Goal: Task Accomplishment & Management: Manage account settings

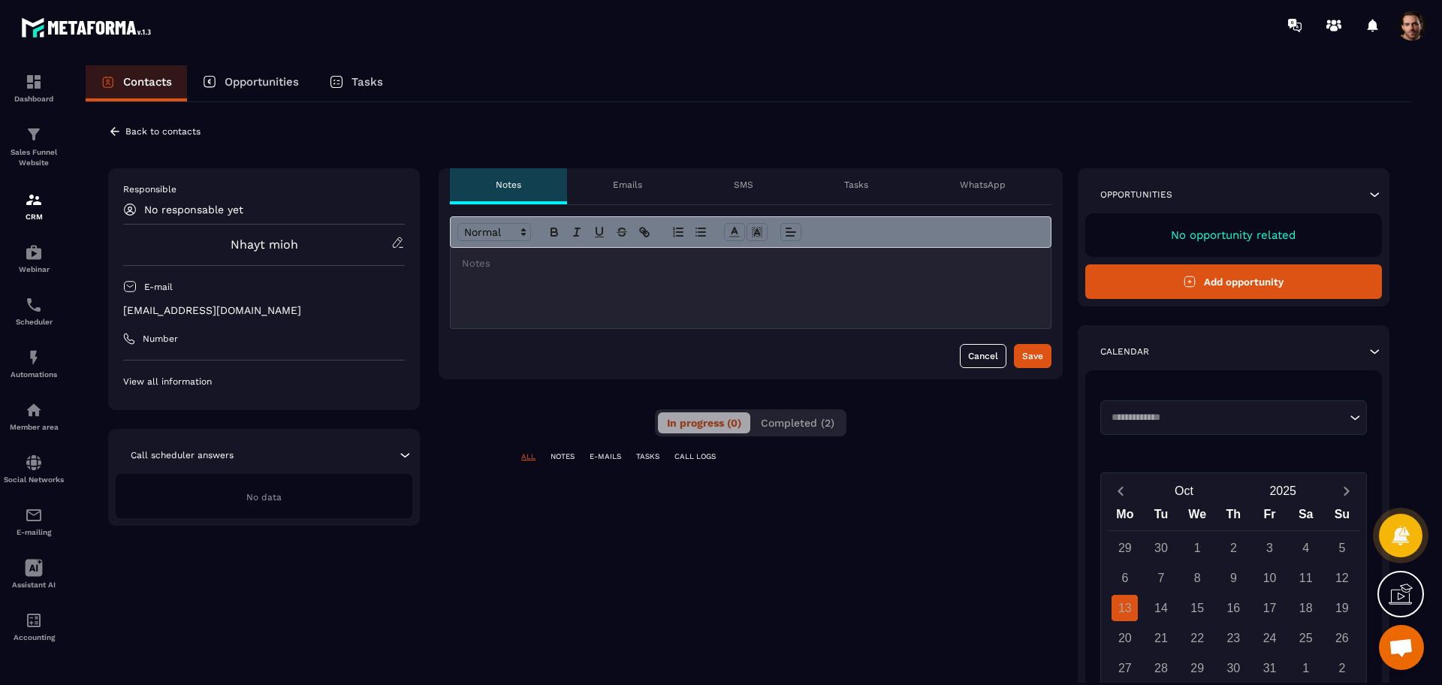
click at [809, 415] on button "Completed (2)" at bounding box center [798, 422] width 92 height 21
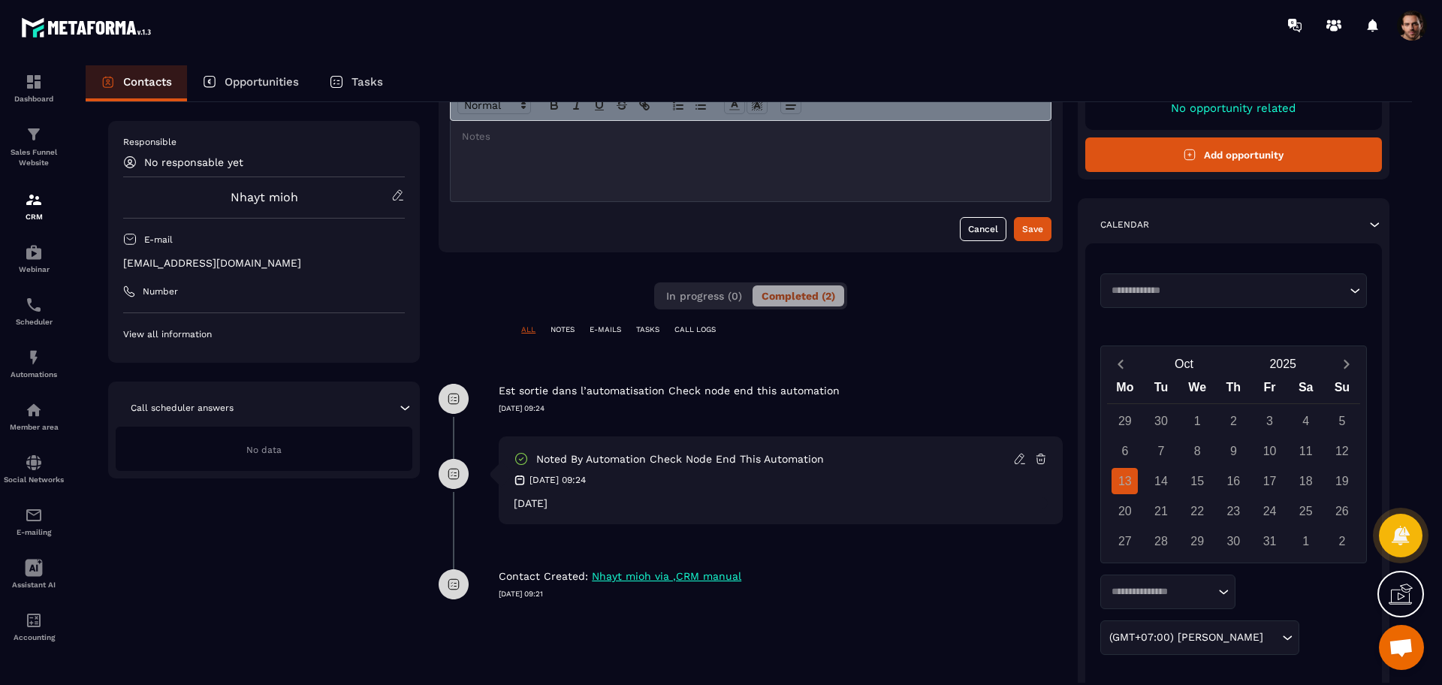
scroll to position [173, 0]
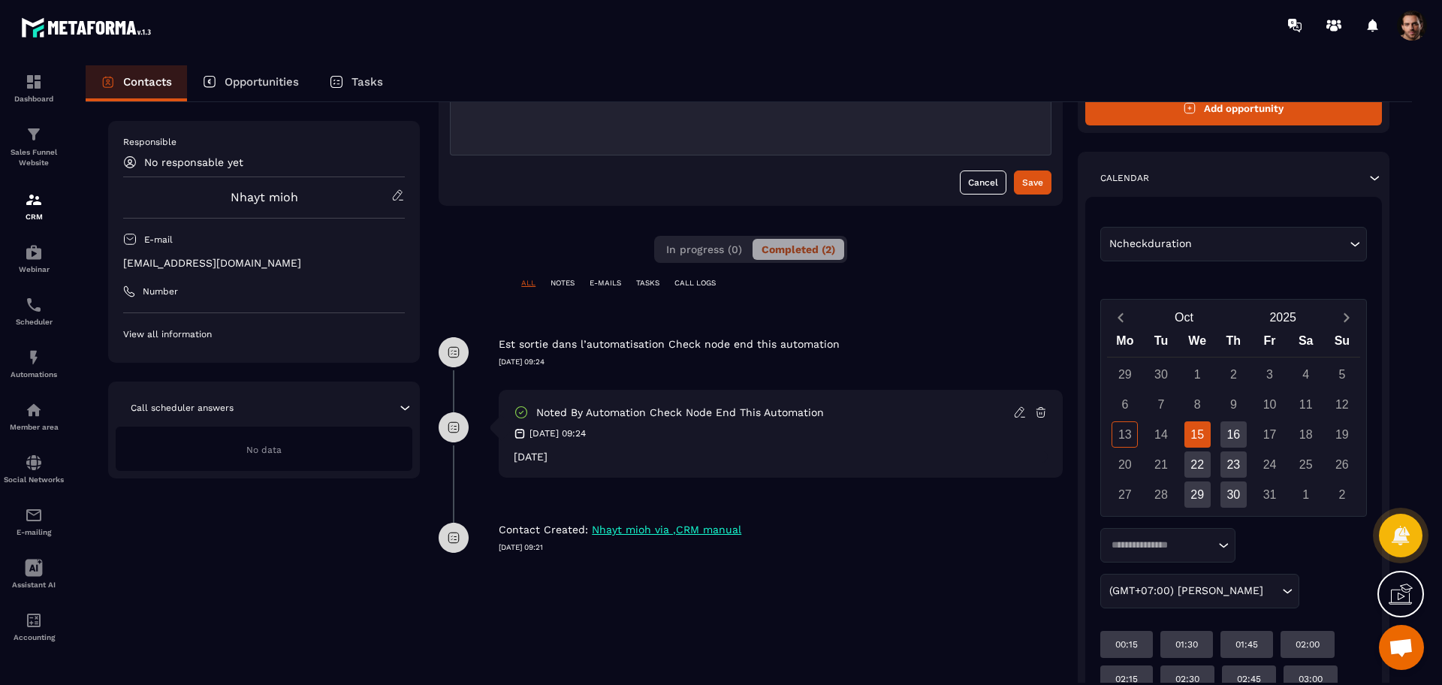
drag, startPoint x: 493, startPoint y: 338, endPoint x: 668, endPoint y: 456, distance: 211.0
click at [668, 456] on div "**********" at bounding box center [751, 549] width 624 height 1108
click at [35, 194] on img at bounding box center [34, 200] width 18 height 18
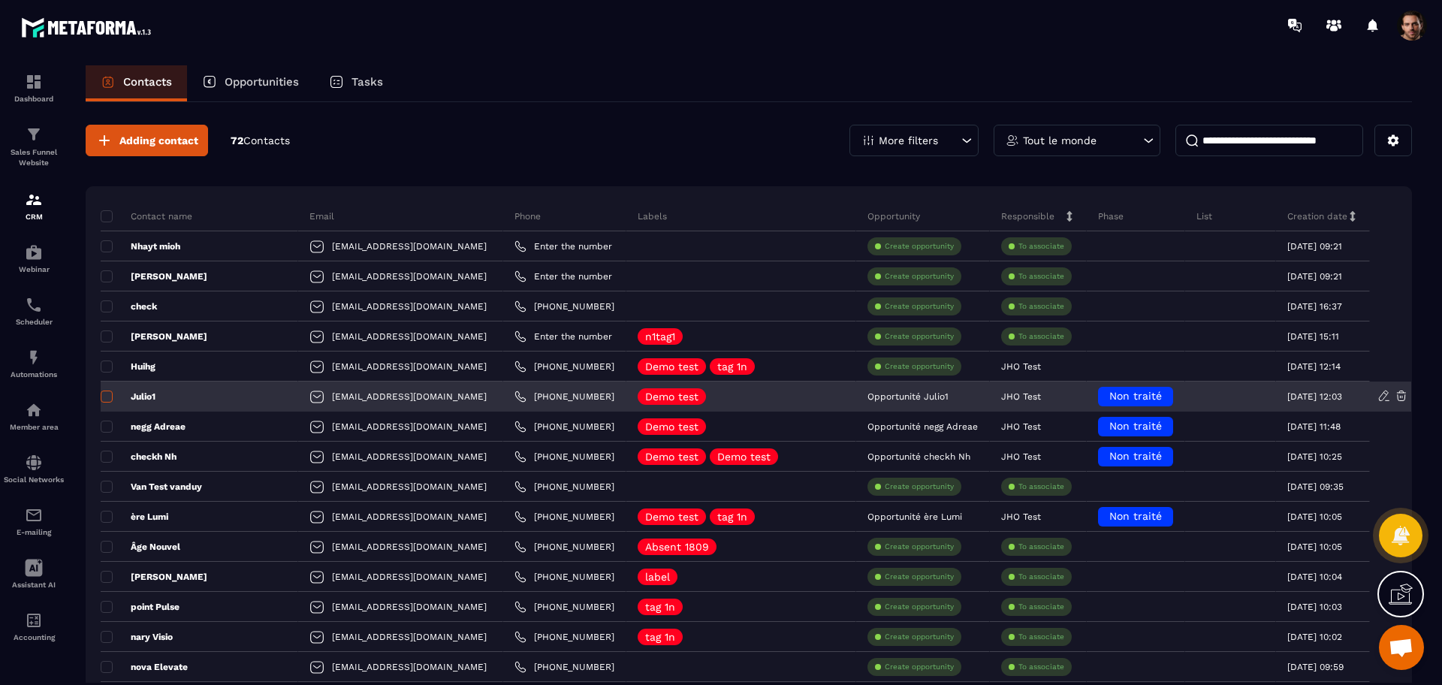
click at [107, 396] on span at bounding box center [107, 396] width 12 height 12
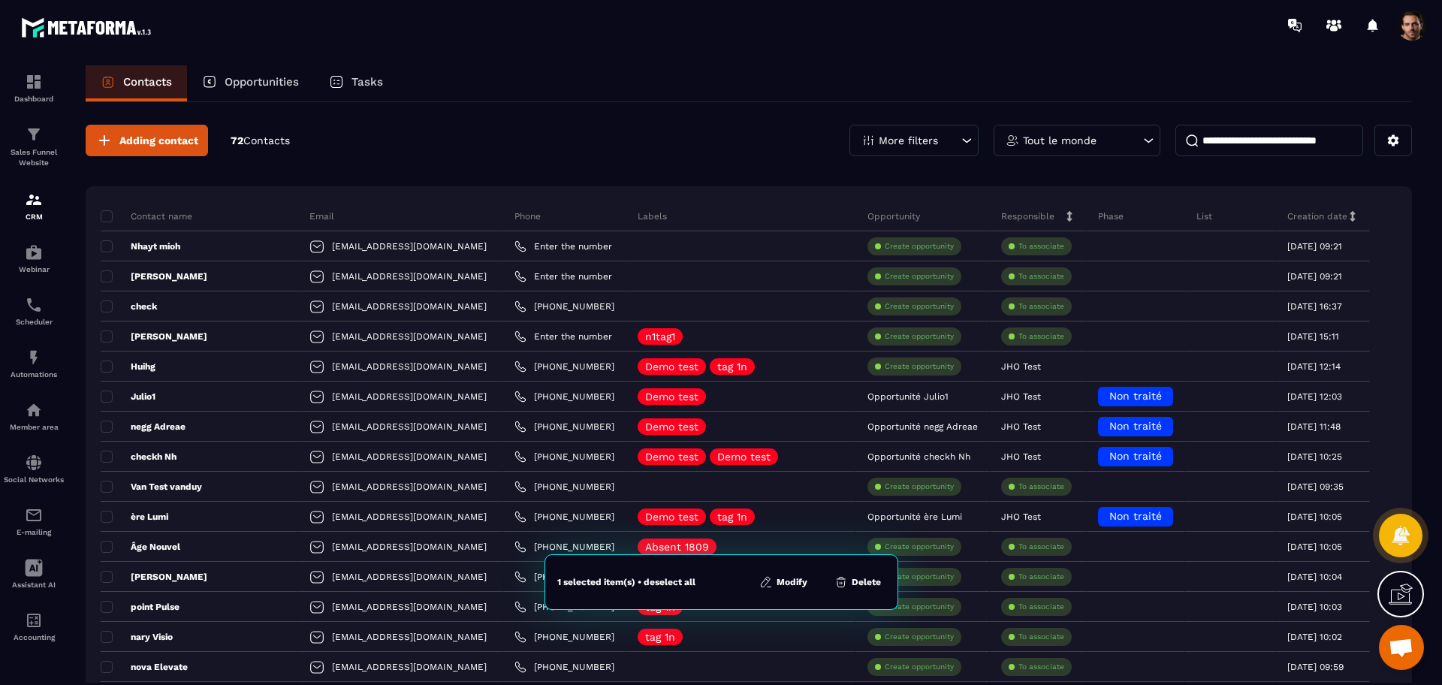
click at [790, 583] on button "Modify" at bounding box center [783, 581] width 57 height 15
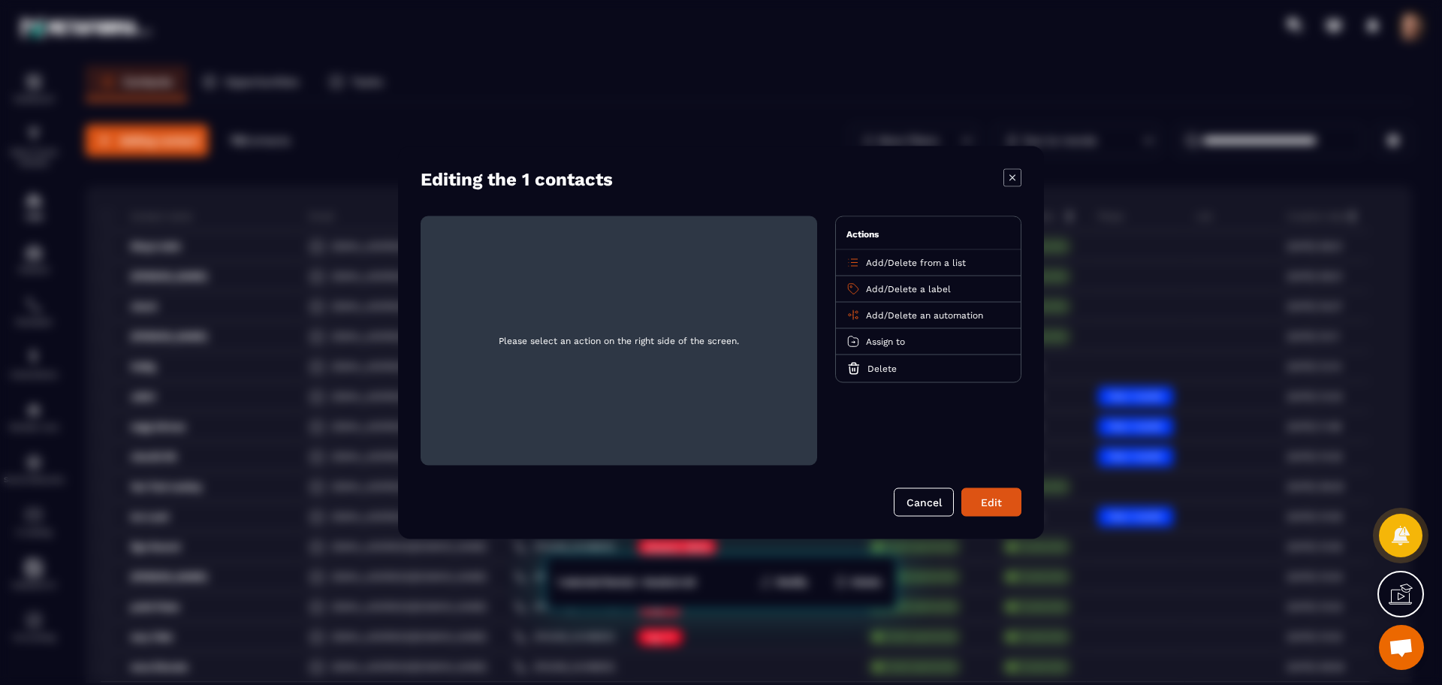
click at [874, 288] on span "Add" at bounding box center [875, 289] width 18 height 11
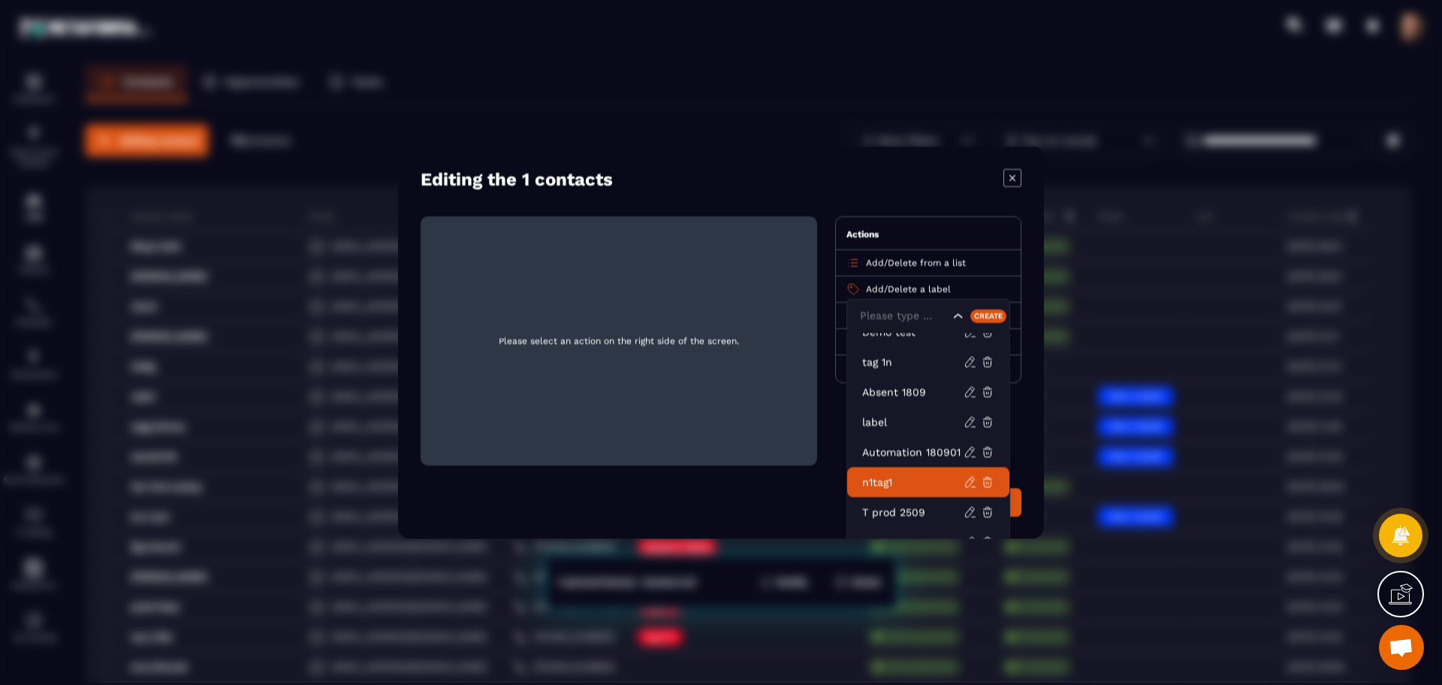
scroll to position [17, 0]
click at [906, 486] on p "n1tag1" at bounding box center [912, 480] width 101 height 15
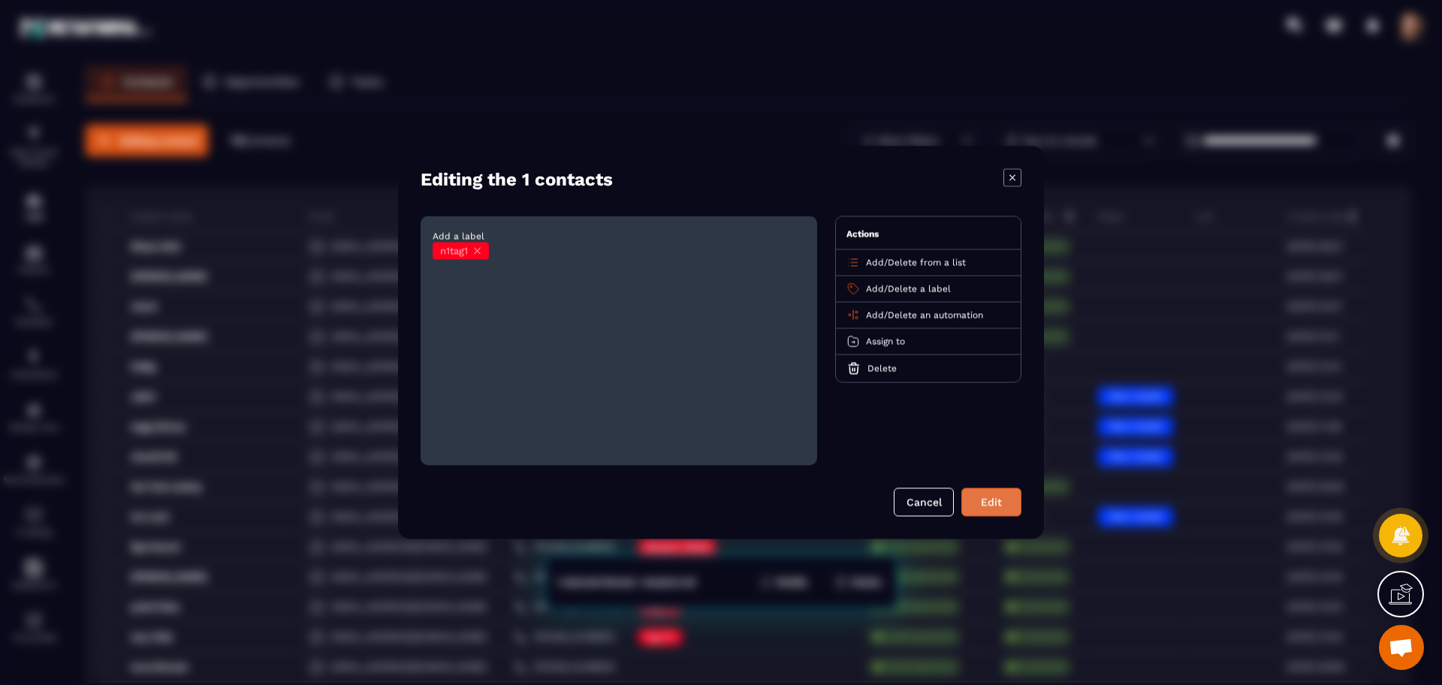
click at [975, 495] on button "Edit" at bounding box center [991, 502] width 60 height 29
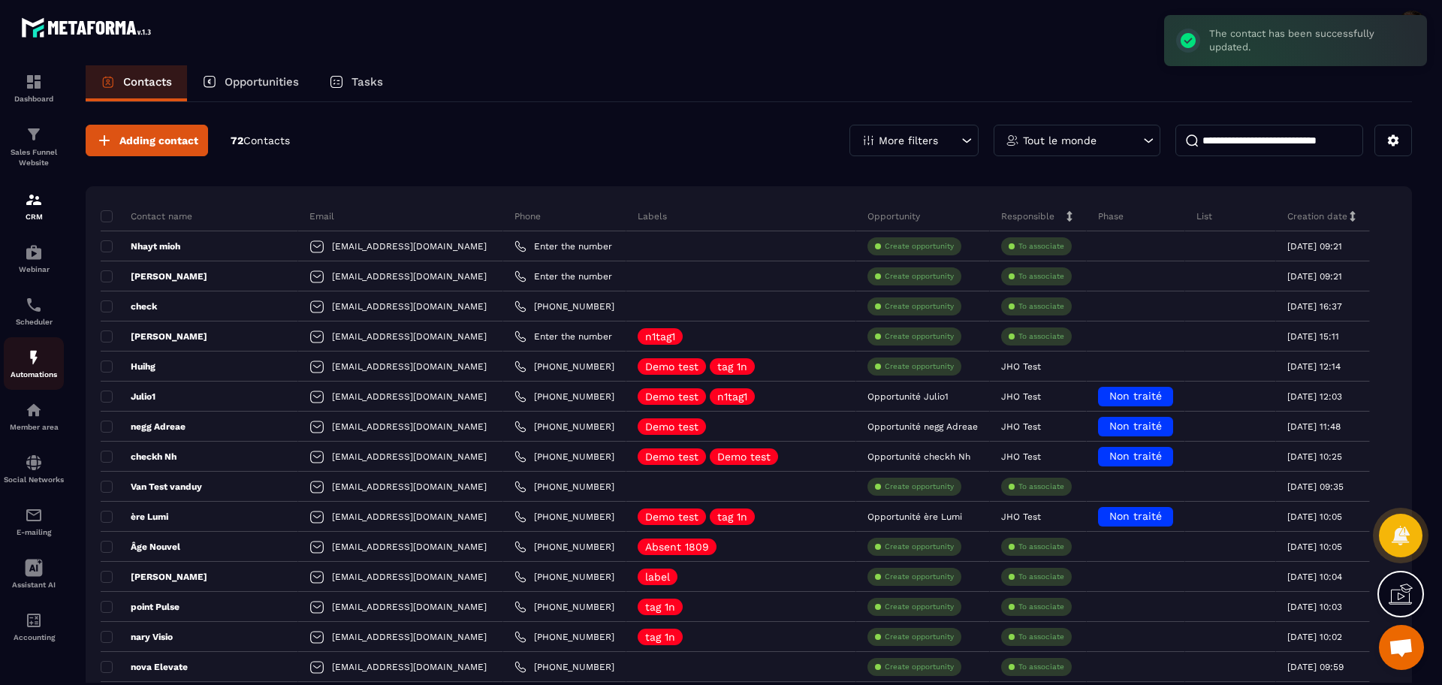
click at [50, 366] on div "Automations" at bounding box center [34, 363] width 60 height 30
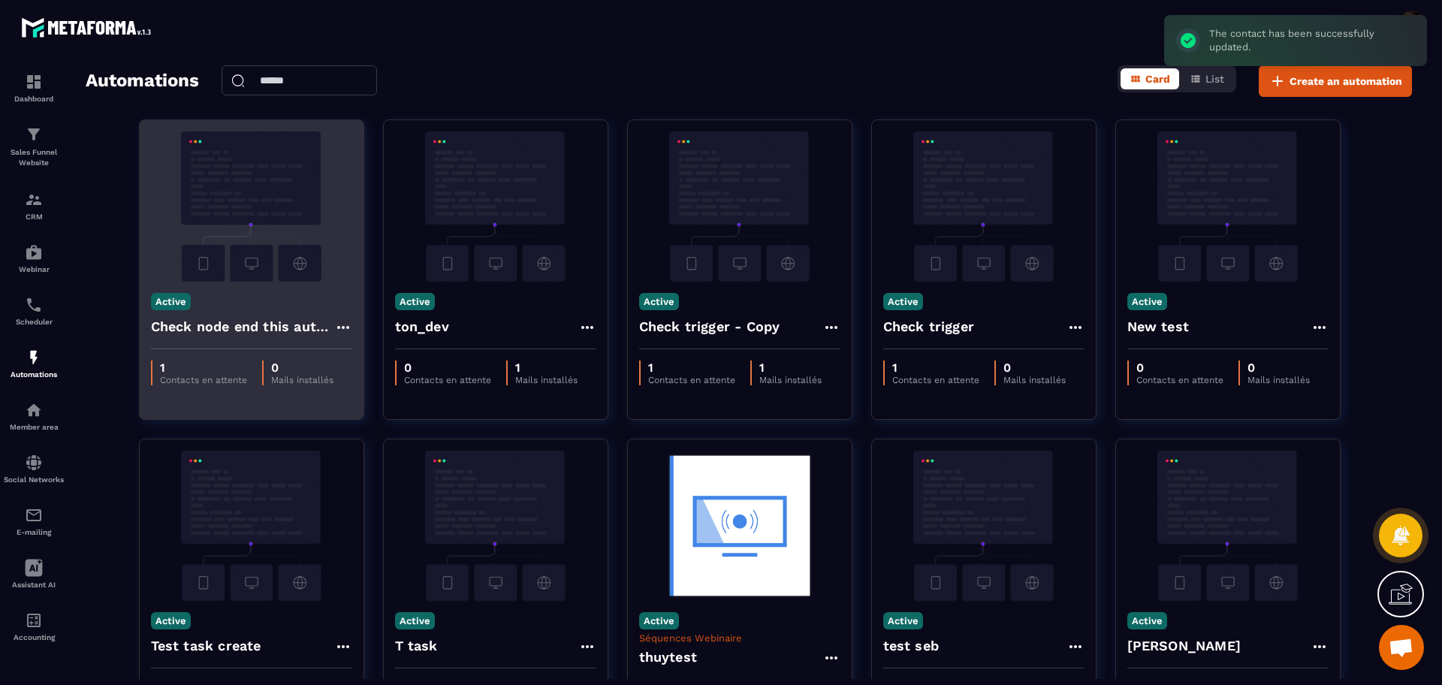
click at [343, 326] on icon at bounding box center [342, 327] width 12 height 3
click at [398, 364] on link "Edit" at bounding box center [379, 361] width 78 height 33
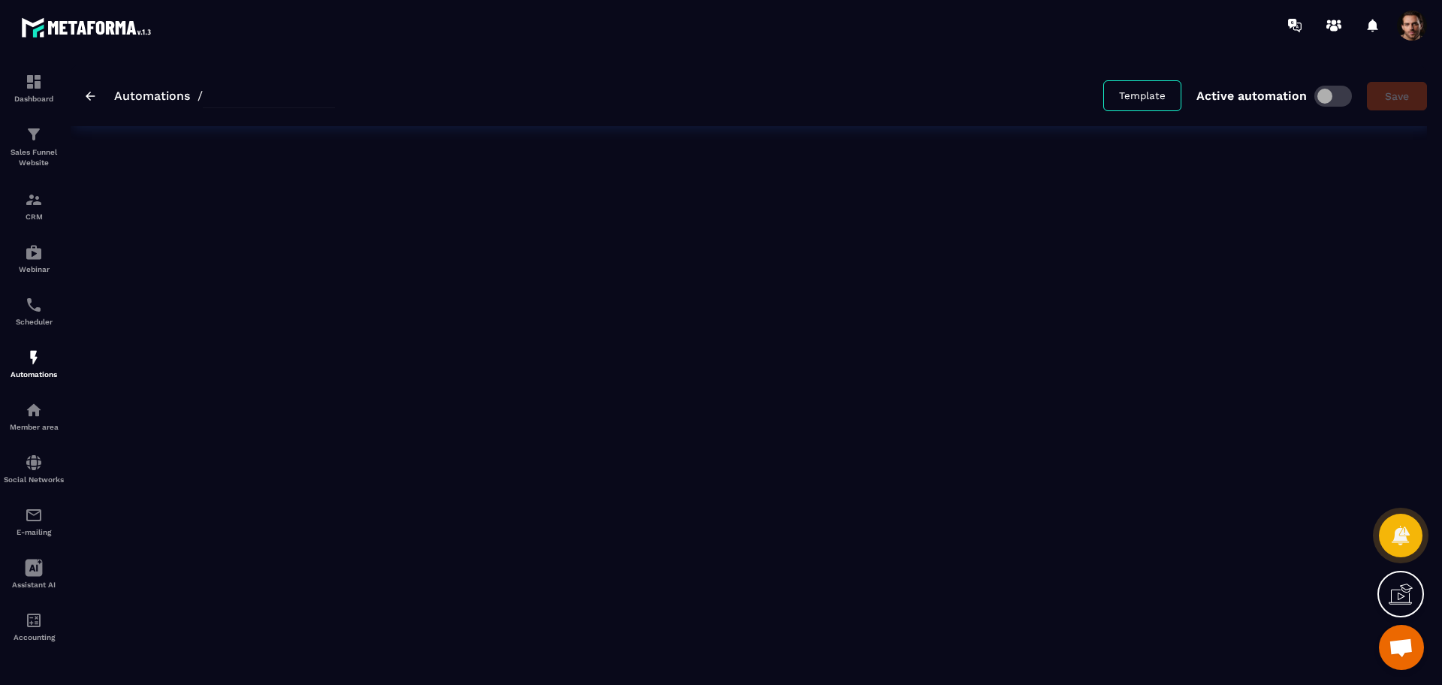
type input "**********"
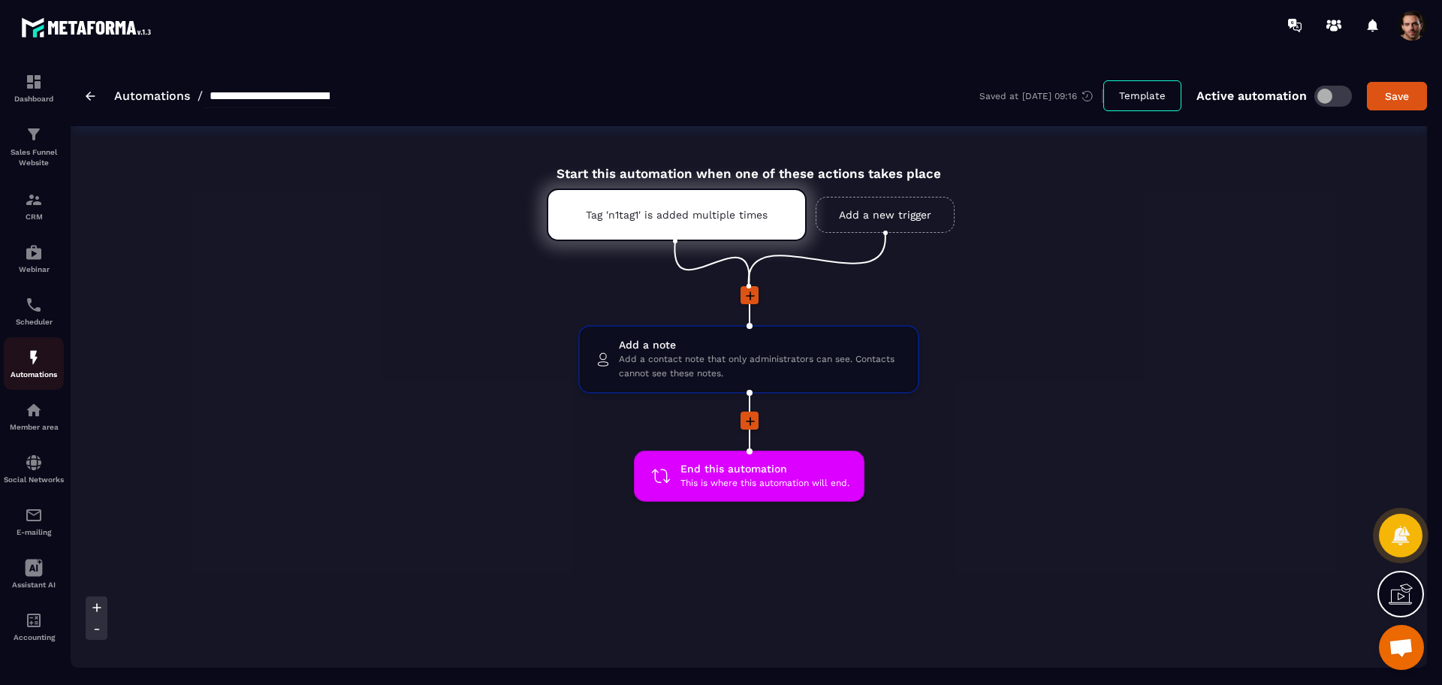
click at [15, 364] on div "Automations" at bounding box center [34, 363] width 60 height 30
